Goal: Navigation & Orientation: Find specific page/section

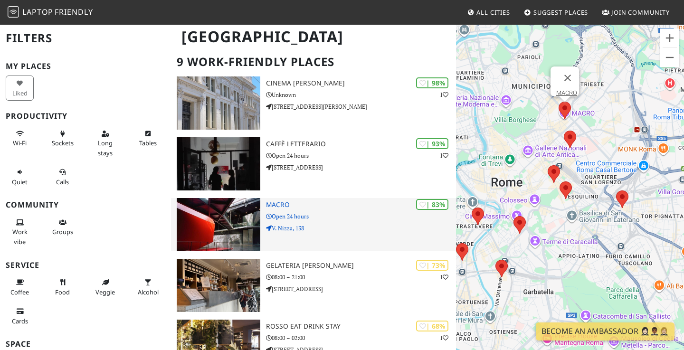
scroll to position [48, 0]
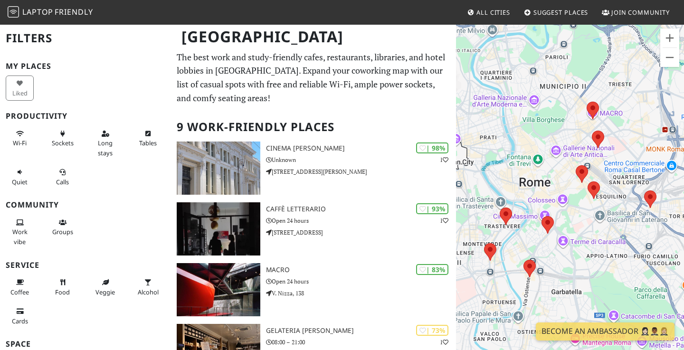
click at [480, 15] on span "All Cities" at bounding box center [494, 12] width 34 height 9
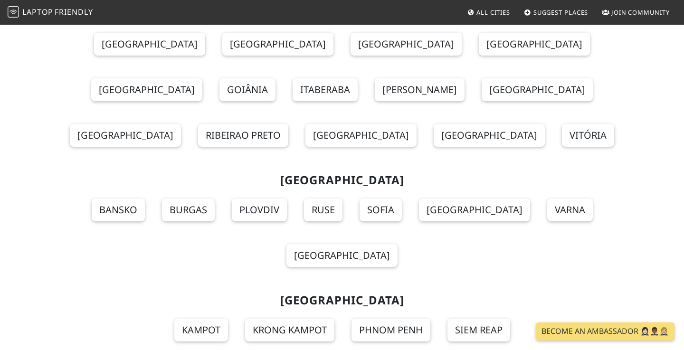
scroll to position [4210, 0]
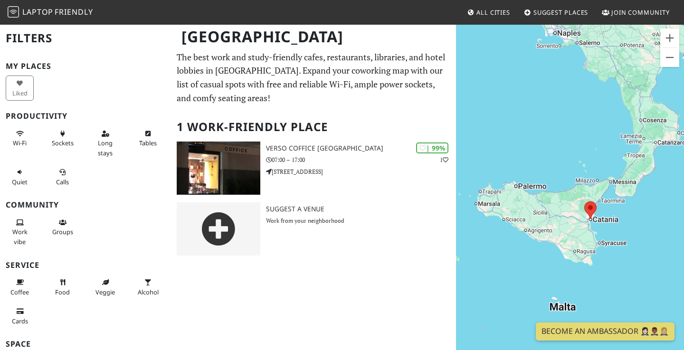
drag, startPoint x: 538, startPoint y: 148, endPoint x: 555, endPoint y: 236, distance: 90.0
click at [555, 236] on div at bounding box center [570, 199] width 228 height 350
